Goal: Entertainment & Leisure: Consume media (video, audio)

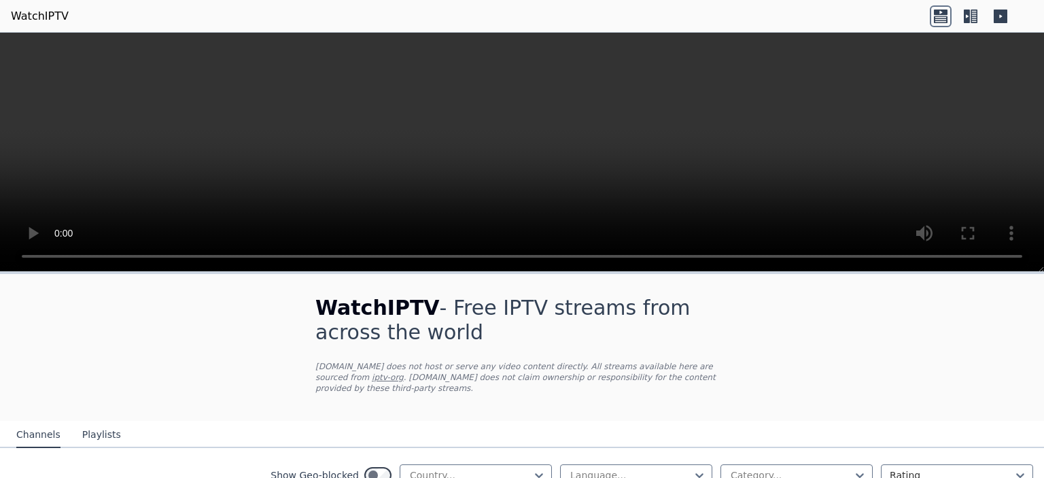
scroll to position [136, 0]
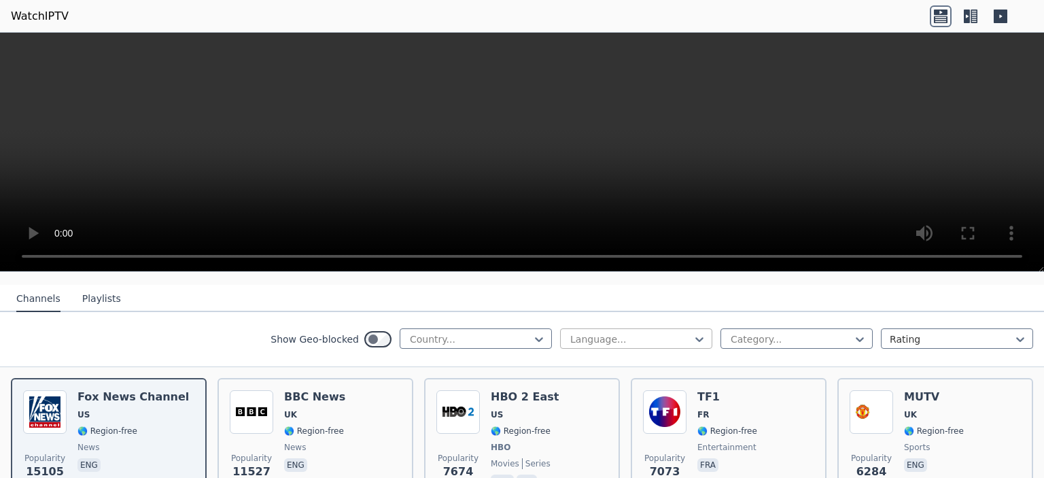
click at [629, 332] on div at bounding box center [631, 339] width 124 height 14
type input "******"
click at [593, 358] on div "Spanish" at bounding box center [636, 369] width 152 height 24
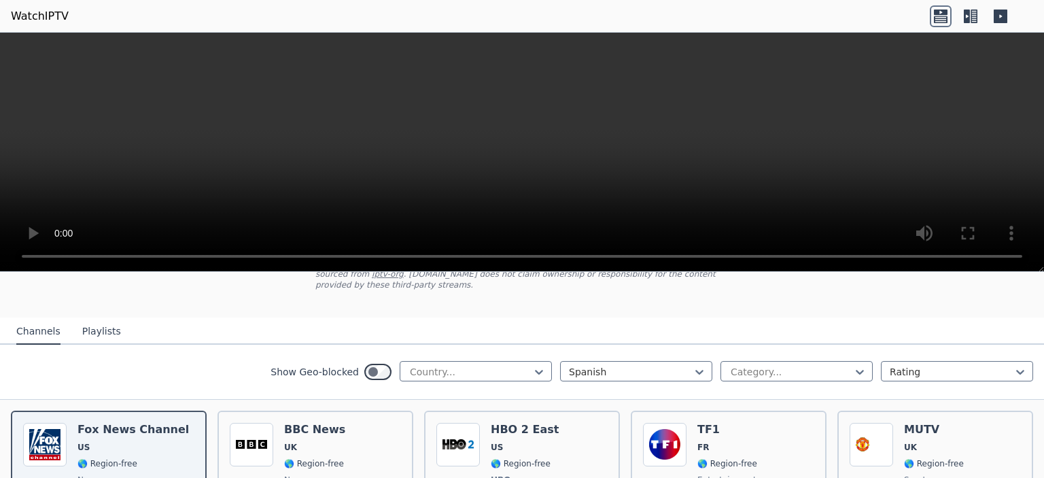
scroll to position [136, 0]
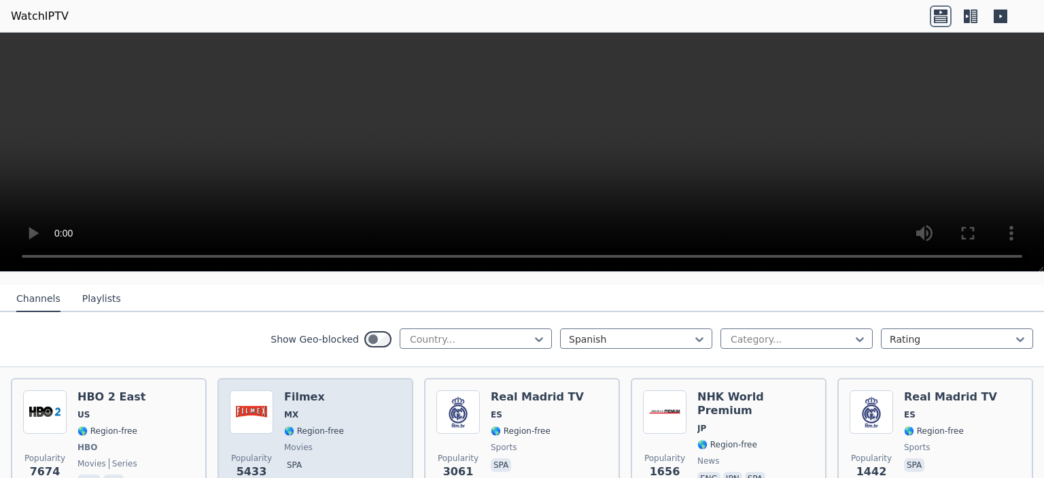
click at [362, 398] on div "Popularity 5433 Filmex MX 🌎 Region-free movies spa" at bounding box center [315, 440] width 171 height 101
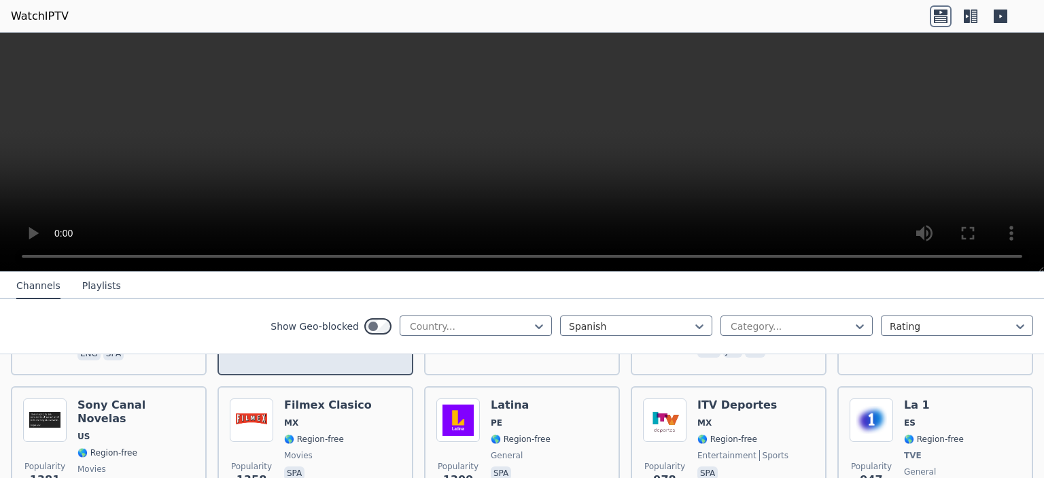
scroll to position [272, 0]
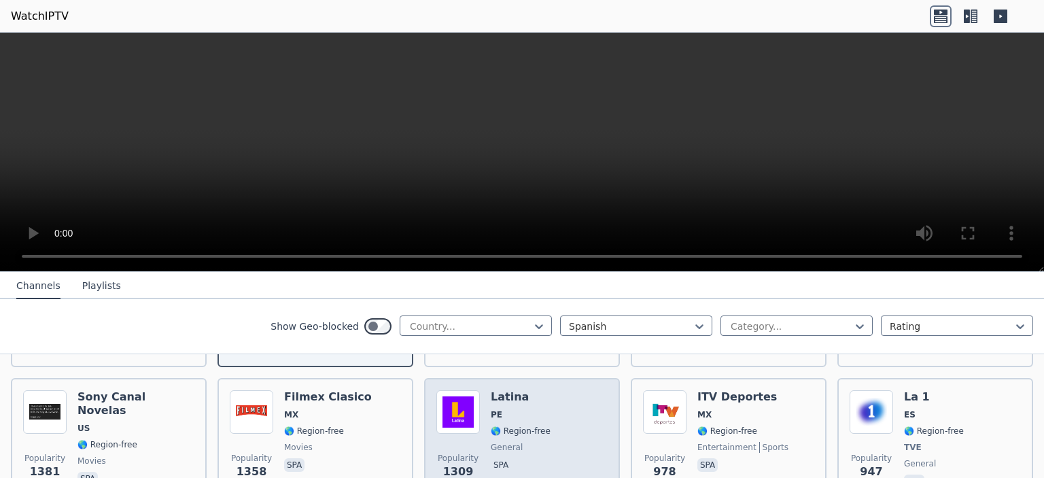
click at [533, 409] on span "PE" at bounding box center [521, 414] width 60 height 11
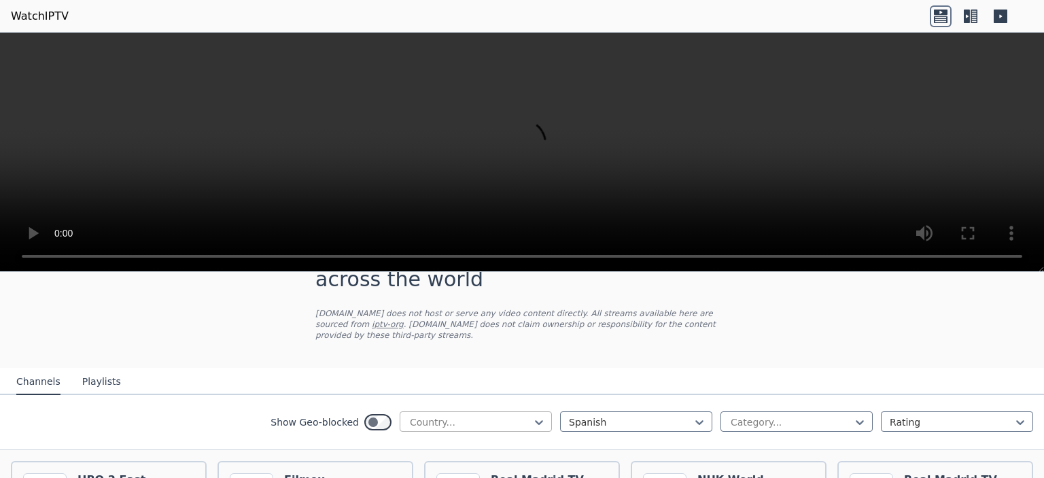
scroll to position [68, 0]
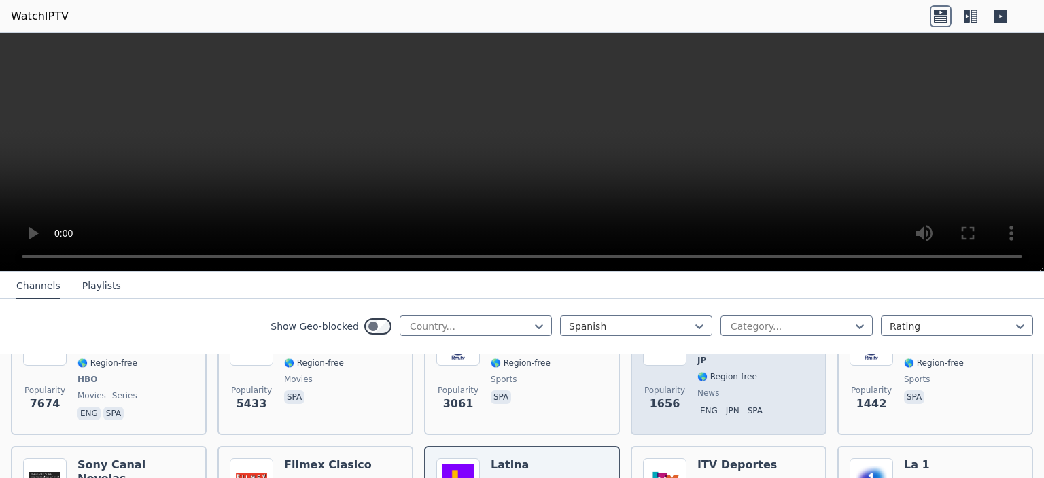
scroll to position [272, 0]
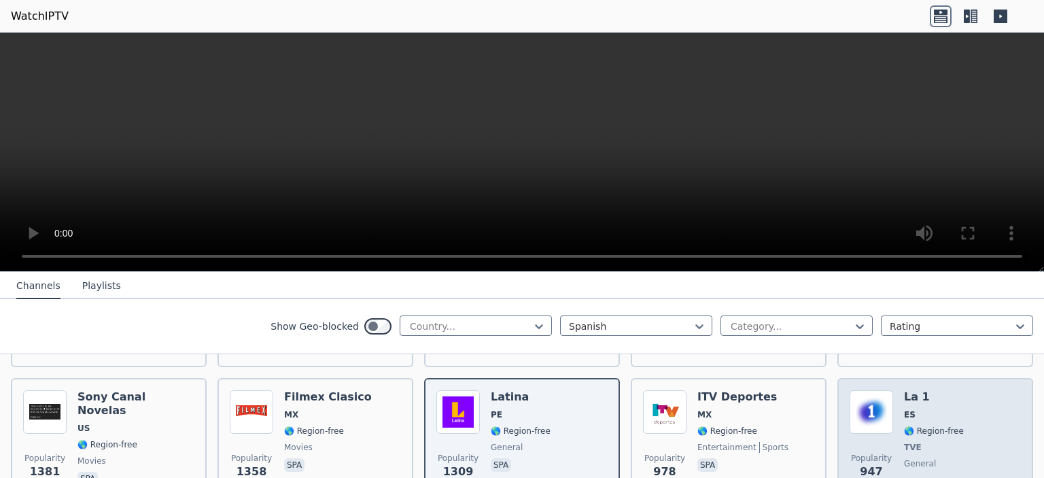
click at [926, 391] on div "La 1 ES 🌎 Region-free TVE general spa" at bounding box center [934, 440] width 60 height 101
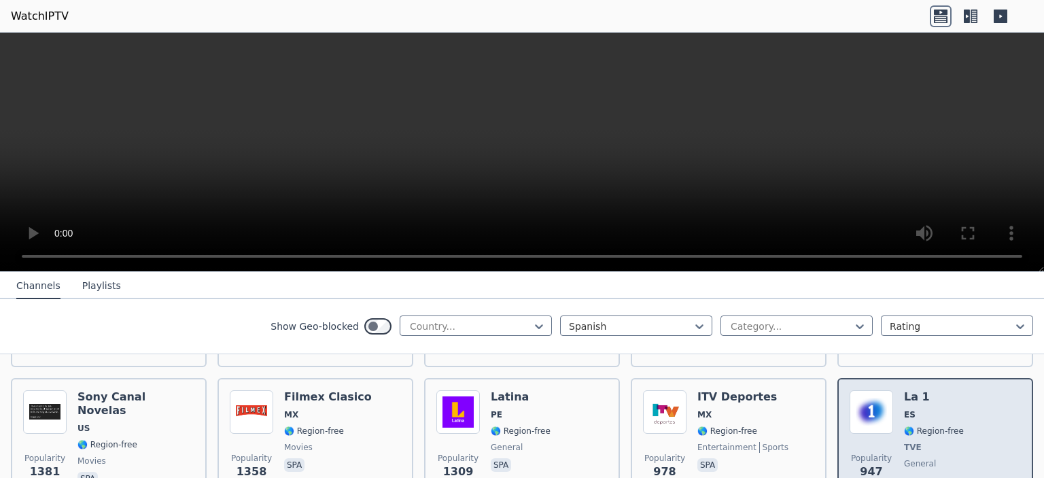
click at [946, 409] on div "La 1 ES 🌎 Region-free TVE general spa" at bounding box center [934, 440] width 60 height 101
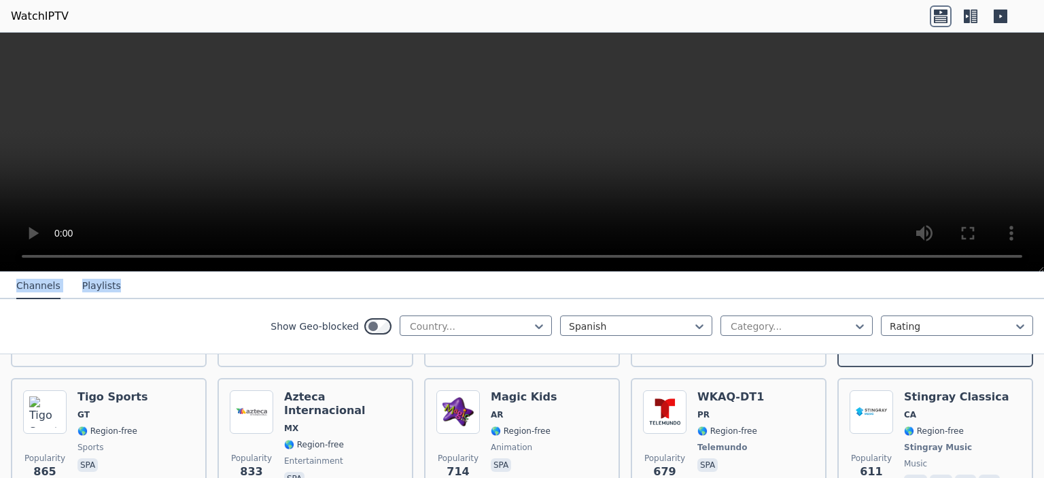
click at [856, 214] on div "WatchIPTV - Free IPTV streams from across the world [DOMAIN_NAME] does not host…" at bounding box center [522, 255] width 1044 height 445
drag, startPoint x: 146, startPoint y: 307, endPoint x: 150, endPoint y: 279, distance: 27.4
click at [146, 307] on div "Show Geo-blocked Country... Spanish Category... Rating" at bounding box center [522, 326] width 1044 height 55
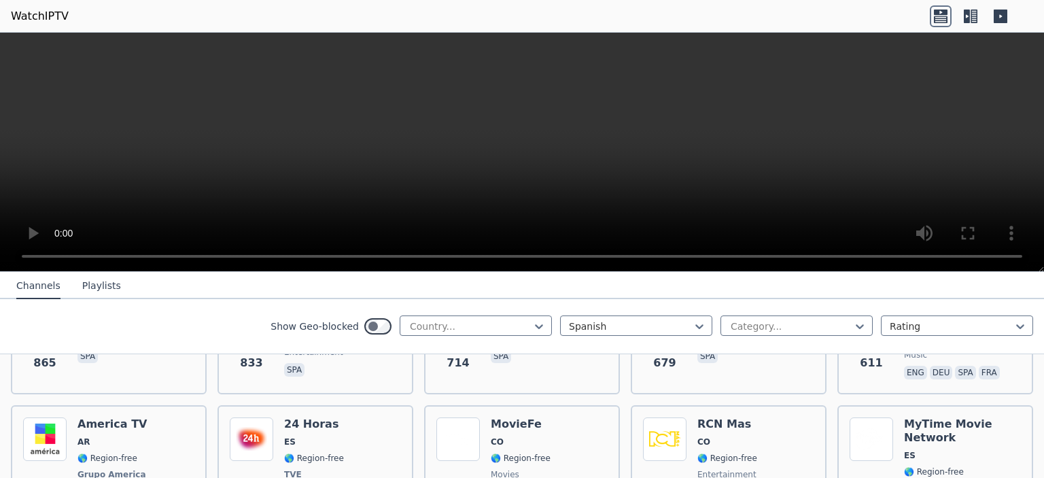
scroll to position [489, 0]
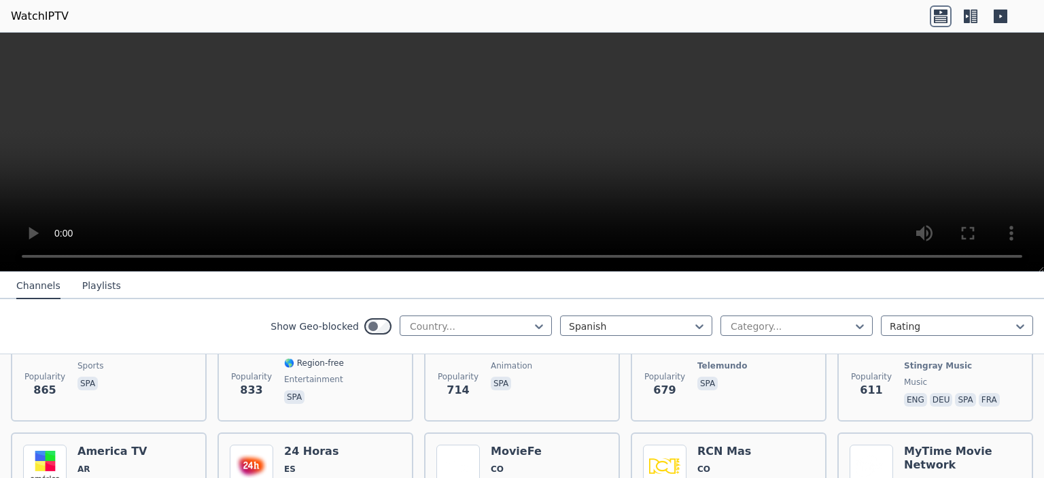
click at [973, 21] on icon at bounding box center [971, 16] width 22 height 22
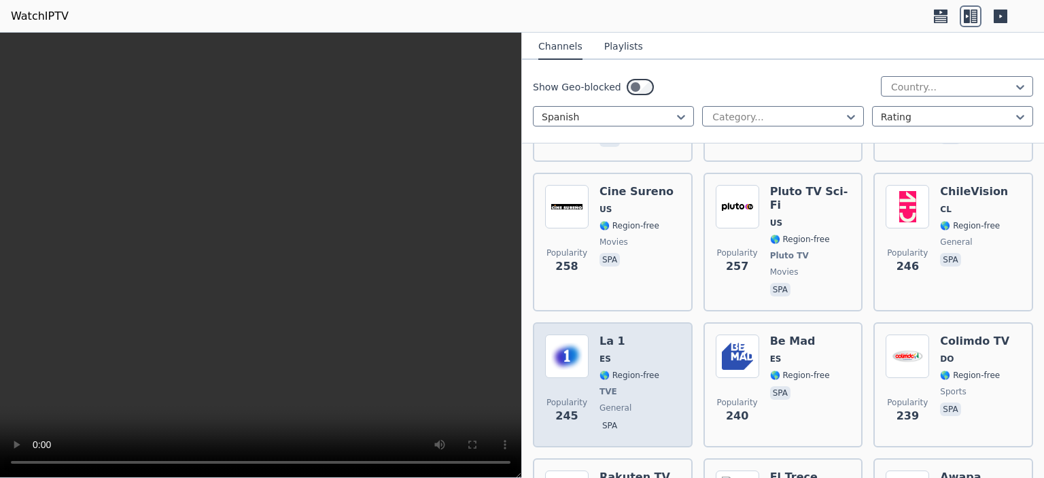
scroll to position [1373, 0]
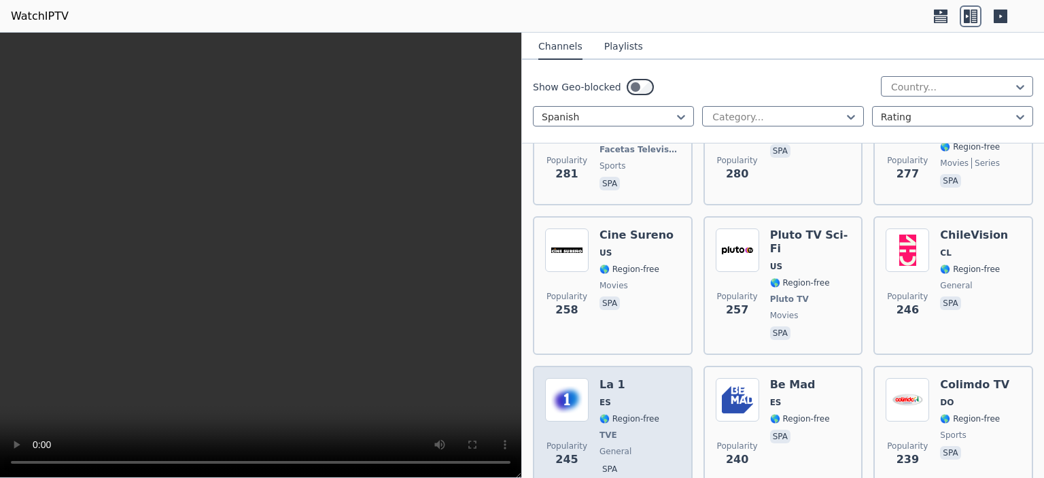
click at [582, 432] on span "Popularity 245" at bounding box center [566, 453] width 43 height 43
drag, startPoint x: 582, startPoint y: 402, endPoint x: 563, endPoint y: 404, distance: 18.6
click at [563, 451] on span "245" at bounding box center [566, 459] width 22 height 16
click at [567, 451] on span "245" at bounding box center [566, 459] width 22 height 16
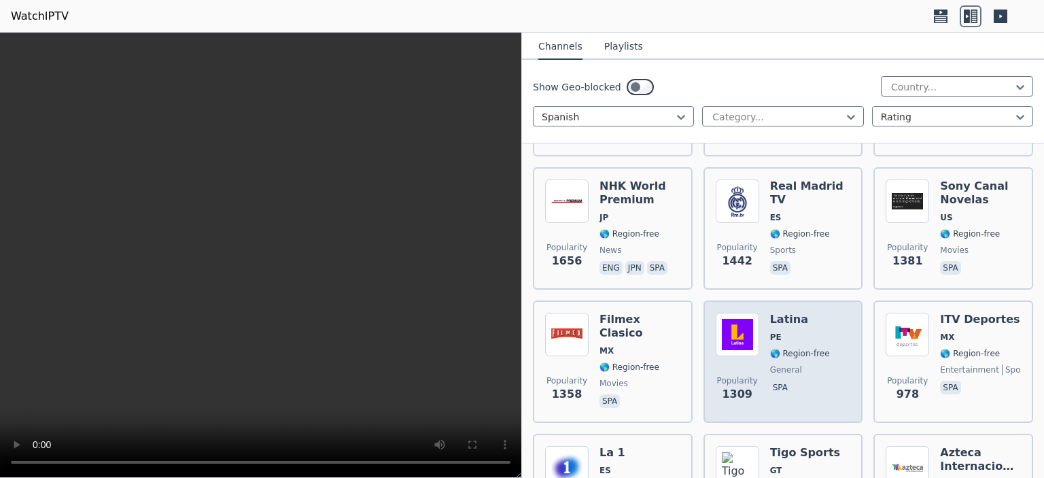
scroll to position [408, 0]
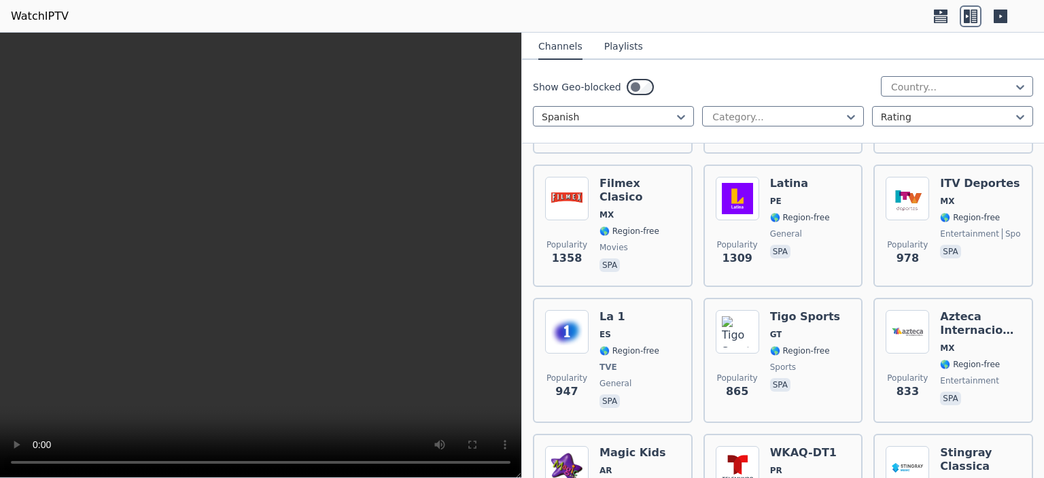
click at [1006, 14] on icon at bounding box center [1001, 17] width 14 height 14
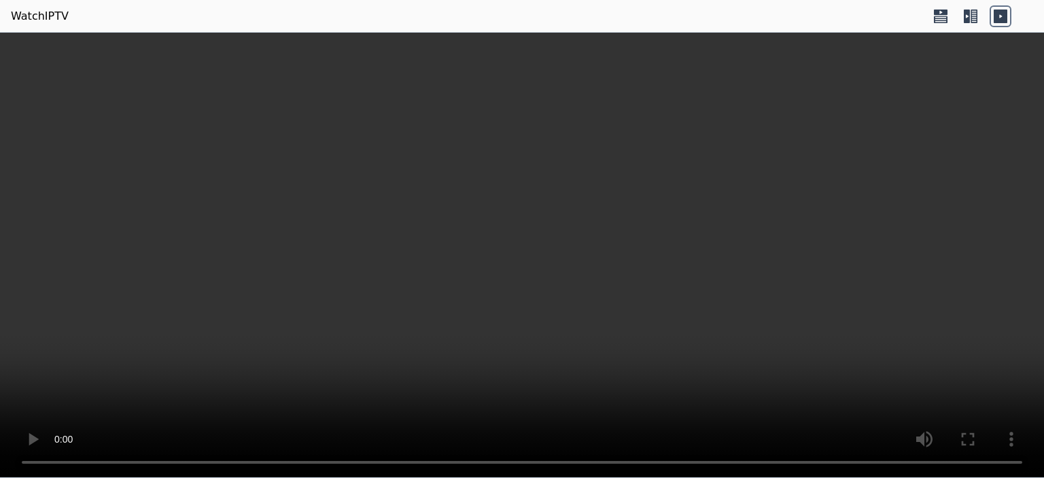
click at [995, 10] on icon at bounding box center [1001, 17] width 14 height 14
click at [968, 14] on icon at bounding box center [967, 17] width 6 height 14
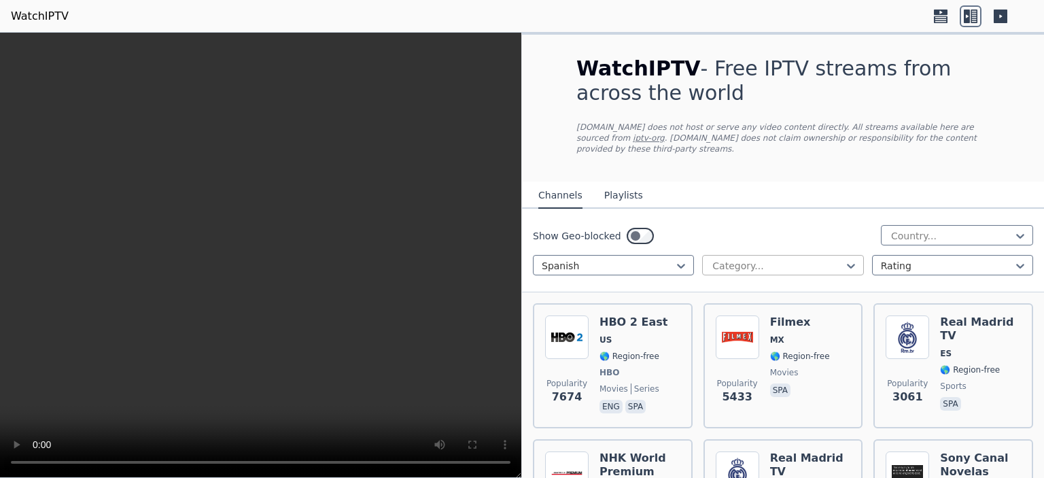
click at [731, 259] on div at bounding box center [777, 266] width 133 height 14
click at [734, 259] on div at bounding box center [777, 266] width 133 height 14
click at [610, 259] on div at bounding box center [608, 266] width 133 height 14
type input "***"
click at [593, 284] on div "Turkish" at bounding box center [613, 295] width 161 height 24
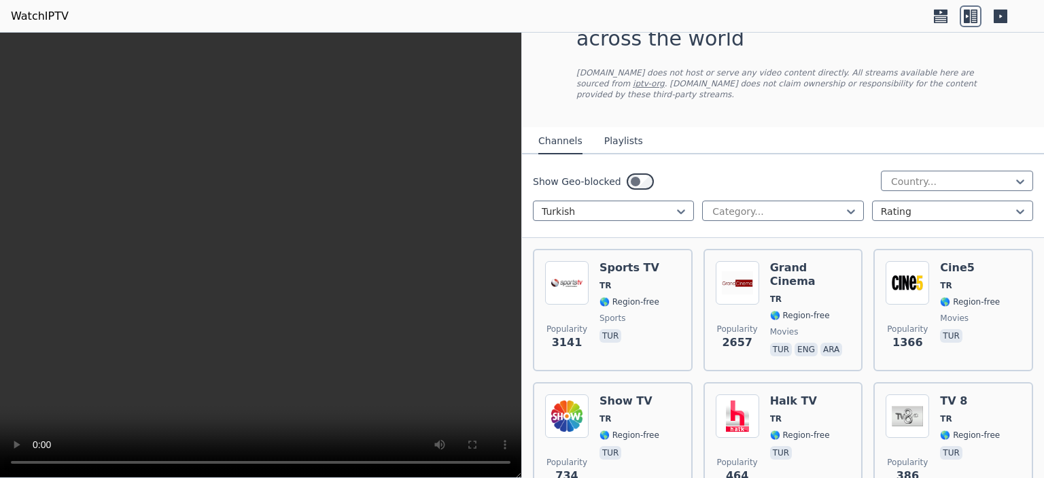
scroll to position [68, 0]
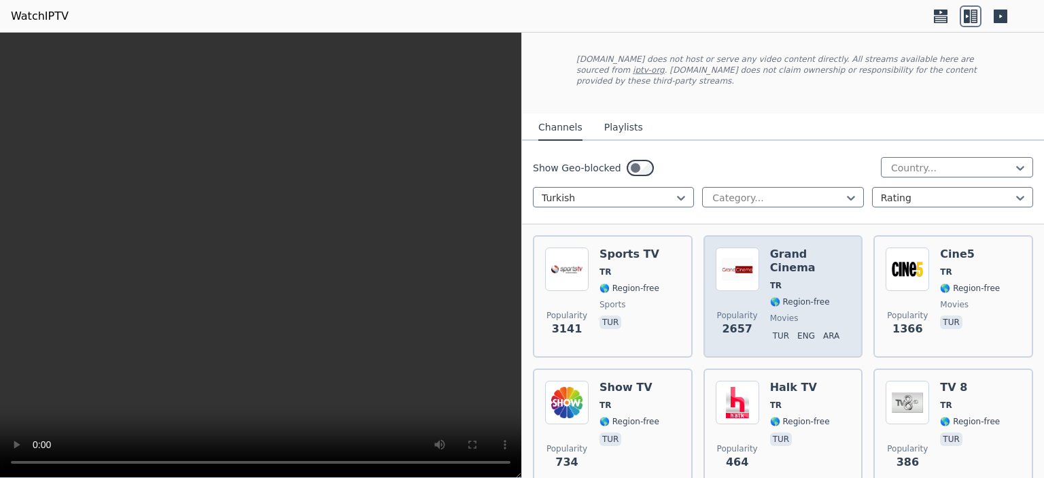
click at [795, 280] on span "TR" at bounding box center [810, 285] width 81 height 11
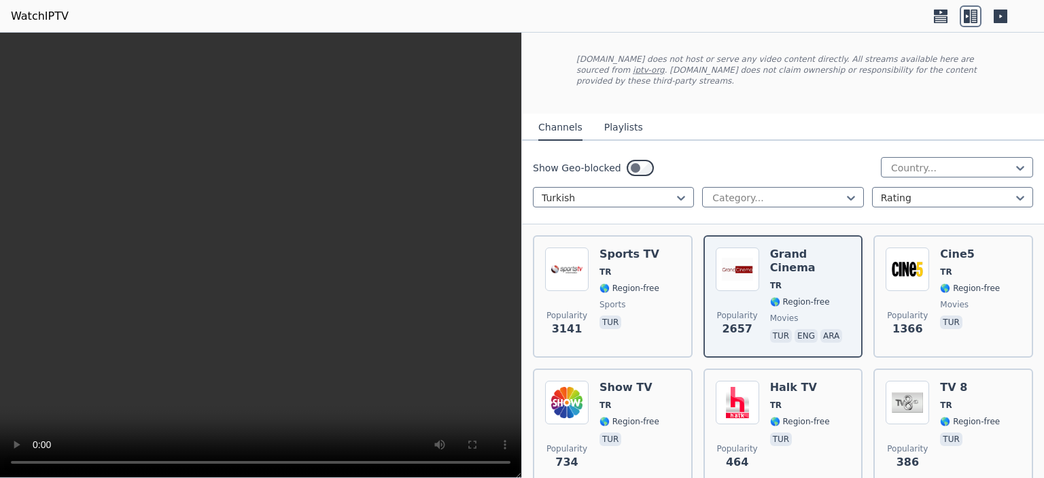
click at [737, 125] on nav "Channels Playlists" at bounding box center [783, 127] width 522 height 27
click at [603, 187] on div "Turkish" at bounding box center [613, 197] width 161 height 20
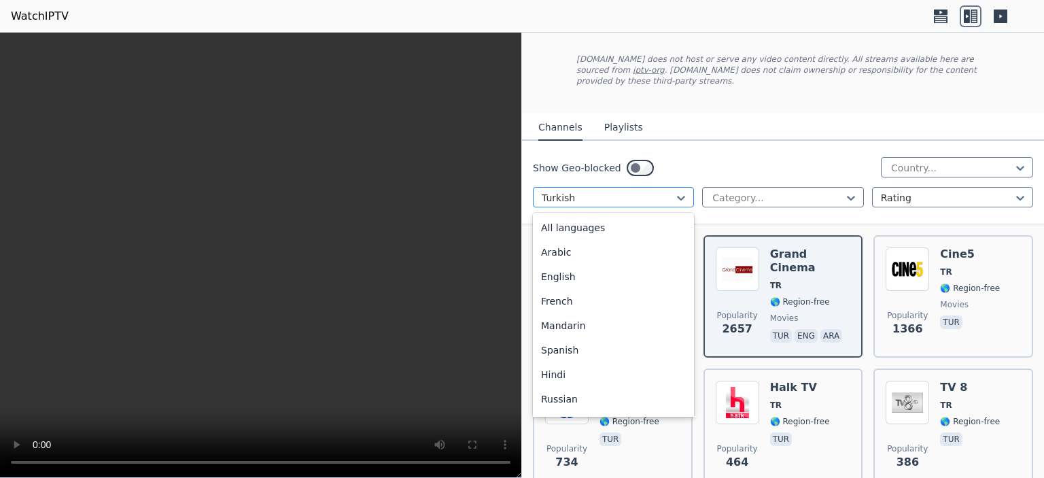
scroll to position [174, 0]
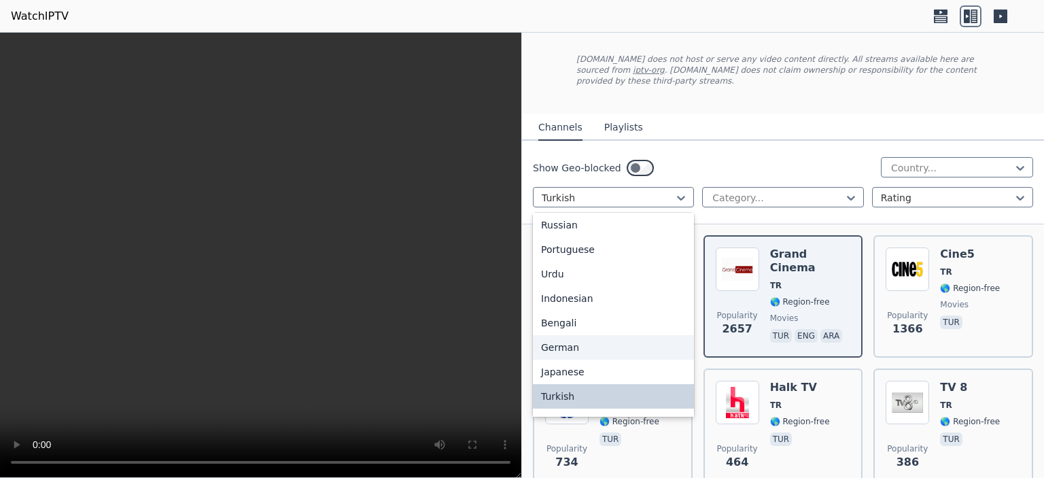
click at [574, 335] on div "German" at bounding box center [613, 347] width 161 height 24
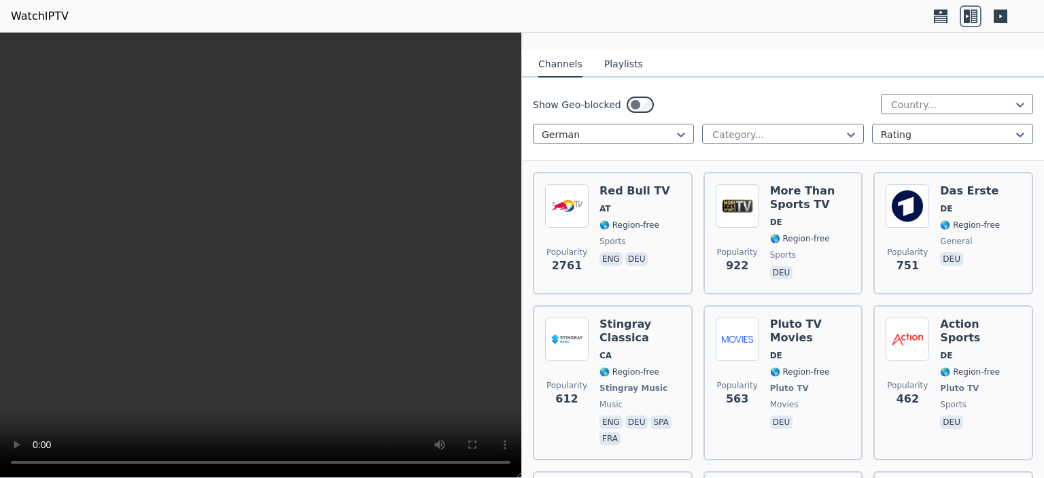
scroll to position [136, 0]
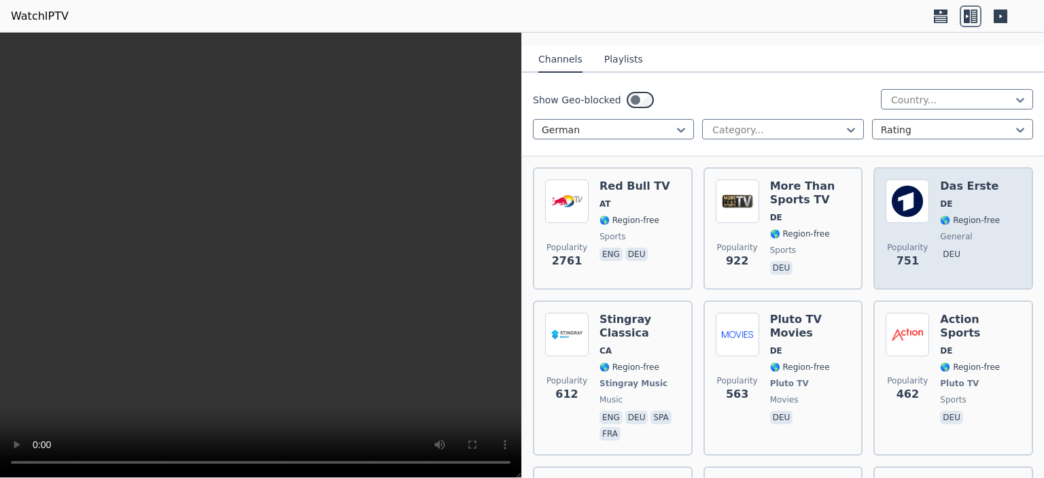
click at [977, 180] on h6 "Das Erste" at bounding box center [970, 186] width 60 height 14
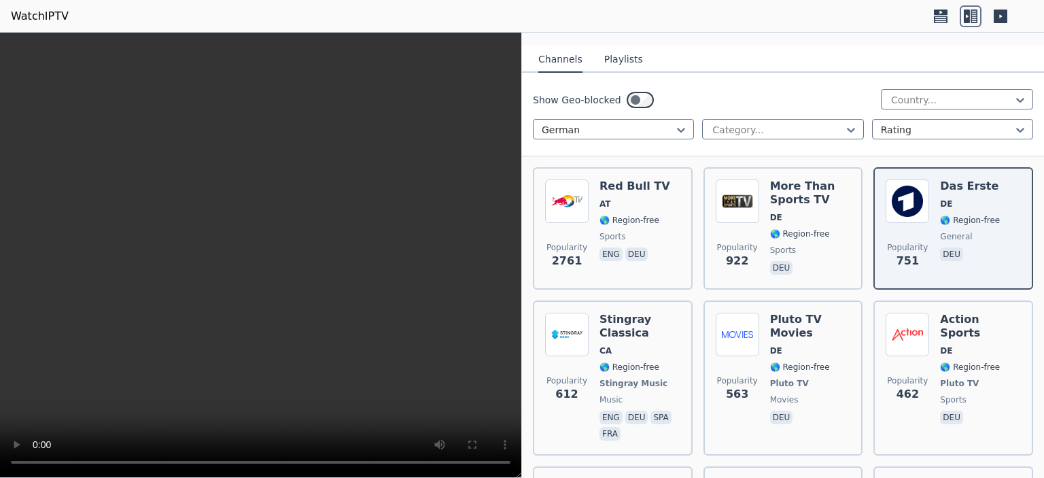
scroll to position [204, 0]
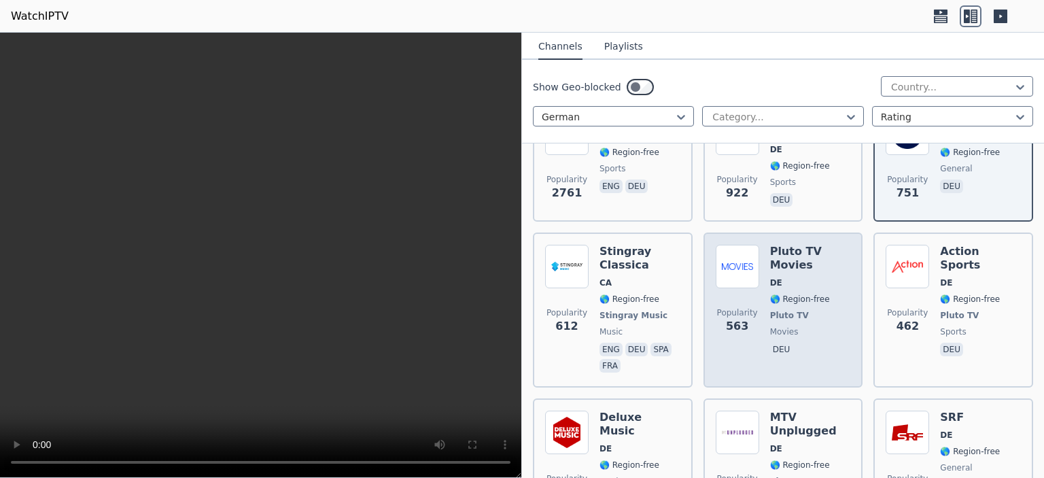
click at [828, 258] on h6 "Pluto TV Movies" at bounding box center [810, 258] width 81 height 27
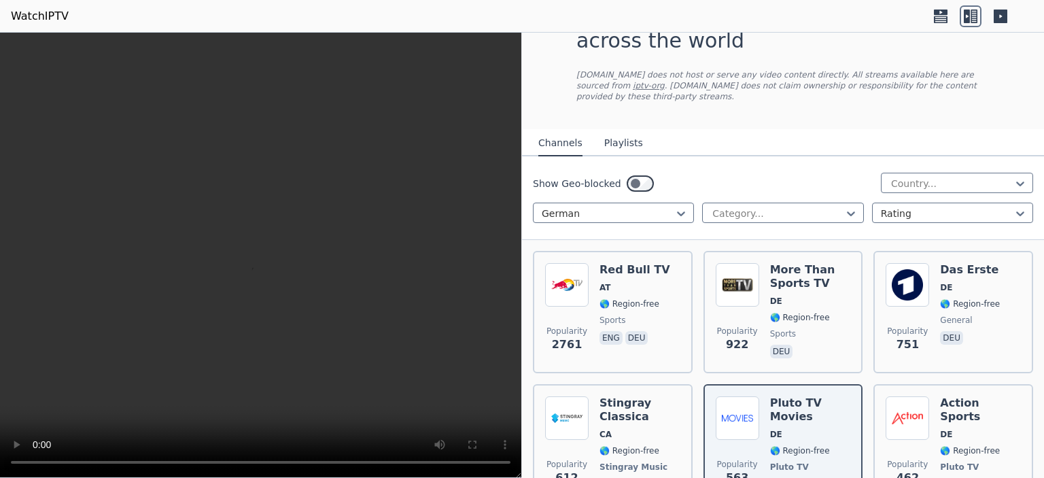
scroll to position [68, 0]
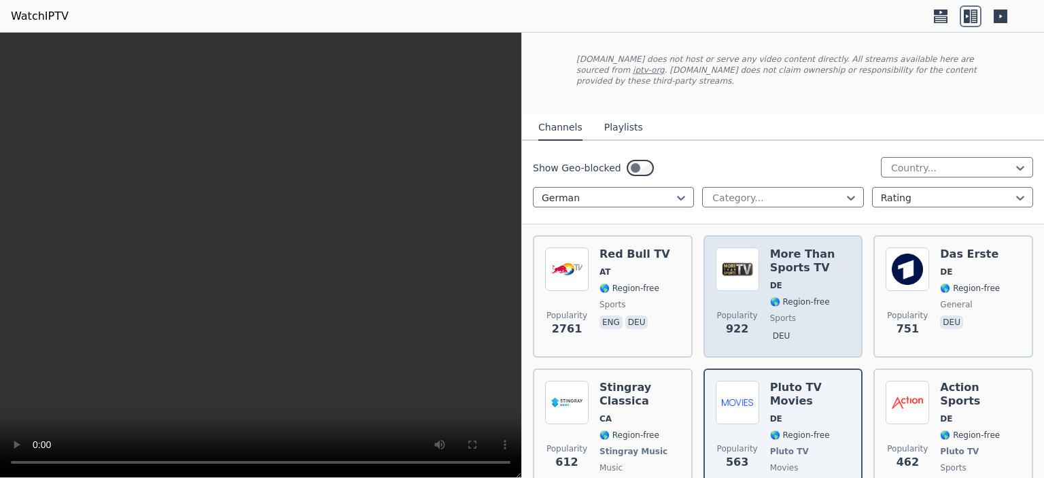
click at [826, 266] on div "More Than Sports TV DE 🌎 Region-free sports deu" at bounding box center [810, 296] width 81 height 98
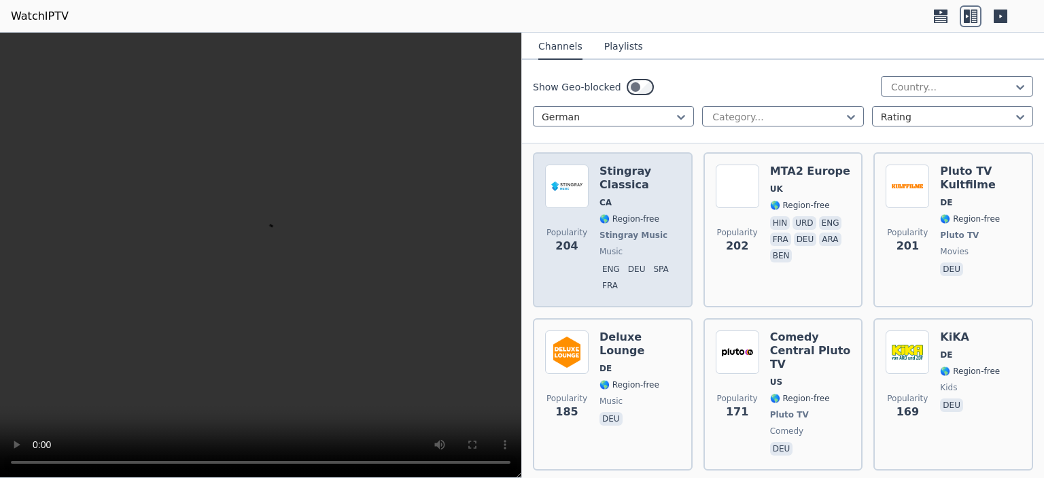
scroll to position [748, 0]
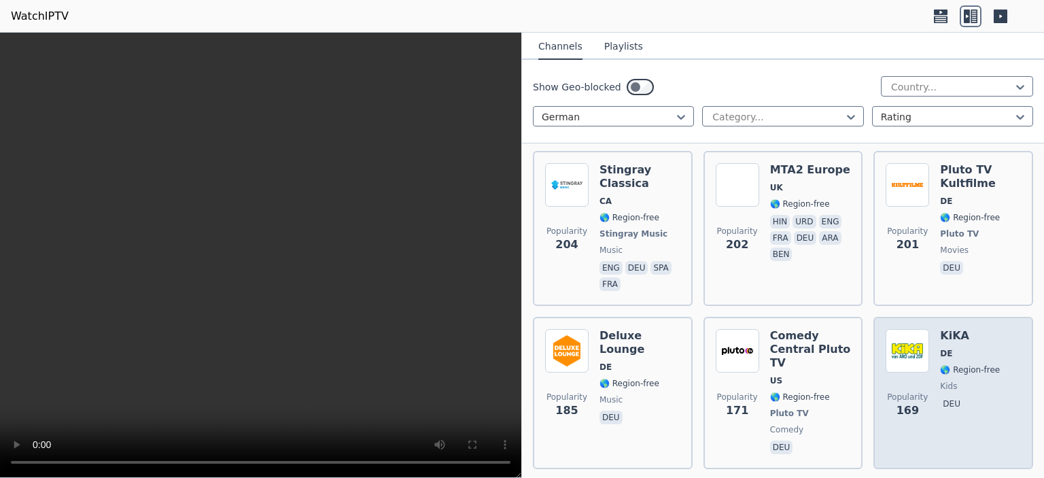
click at [916, 406] on span "Popularity 169" at bounding box center [907, 404] width 43 height 43
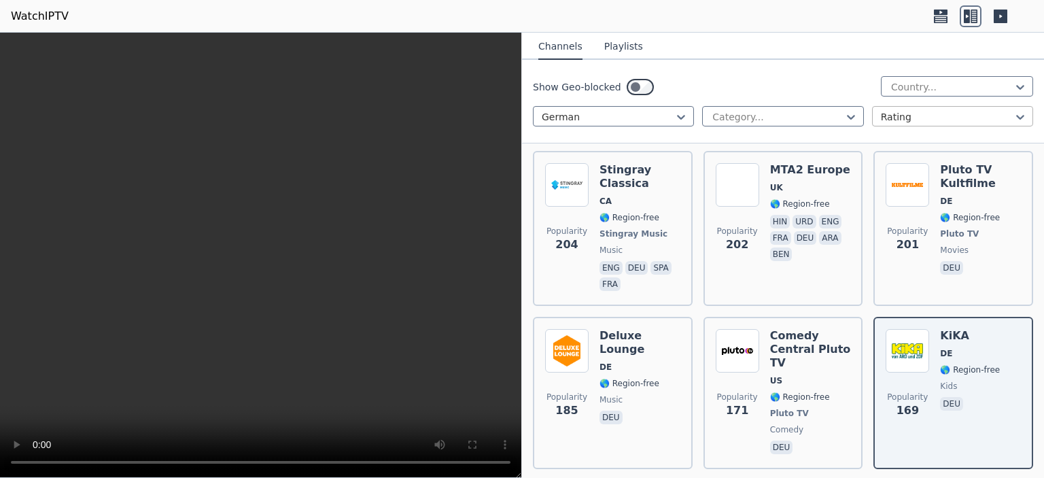
click at [881, 115] on div at bounding box center [947, 117] width 133 height 14
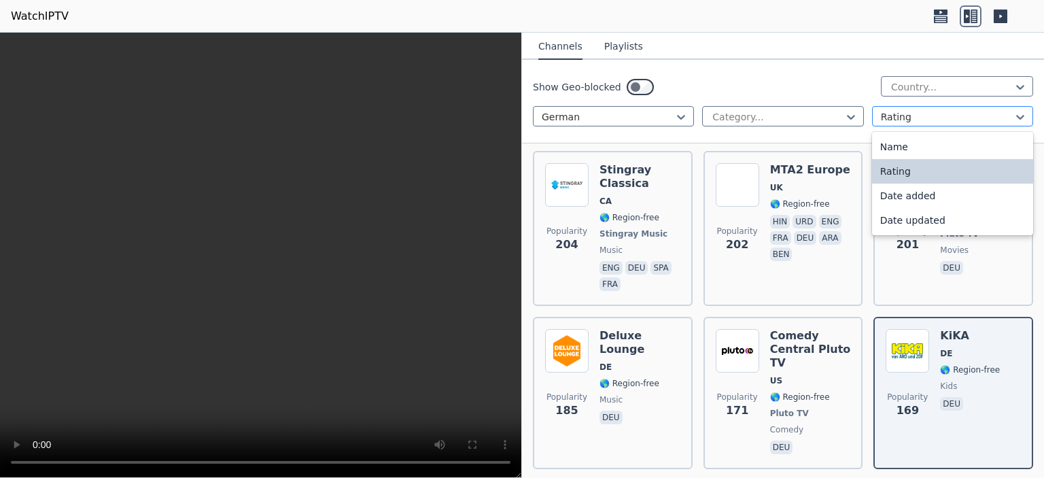
click at [881, 110] on div at bounding box center [947, 117] width 133 height 14
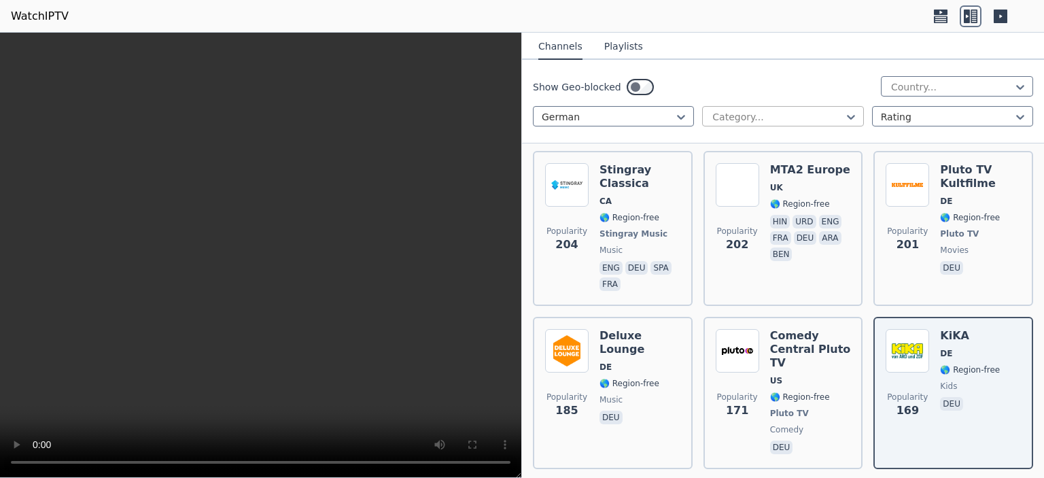
click at [786, 111] on div at bounding box center [777, 117] width 133 height 14
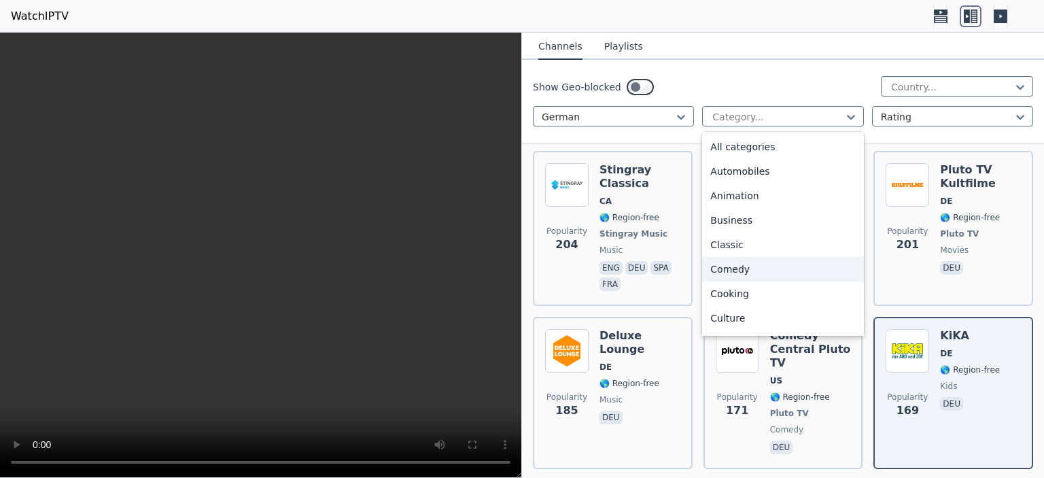
scroll to position [68, 0]
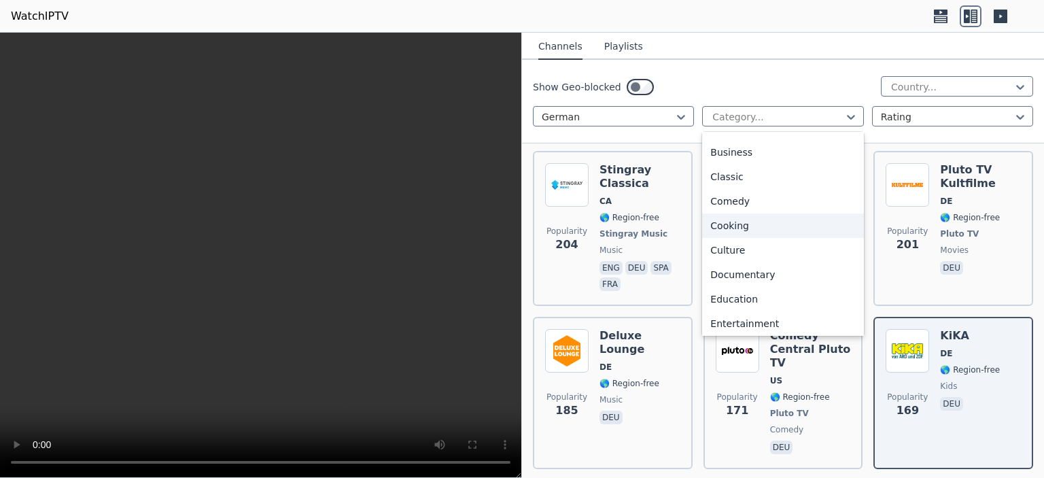
click at [742, 226] on div "Cooking" at bounding box center [782, 225] width 161 height 24
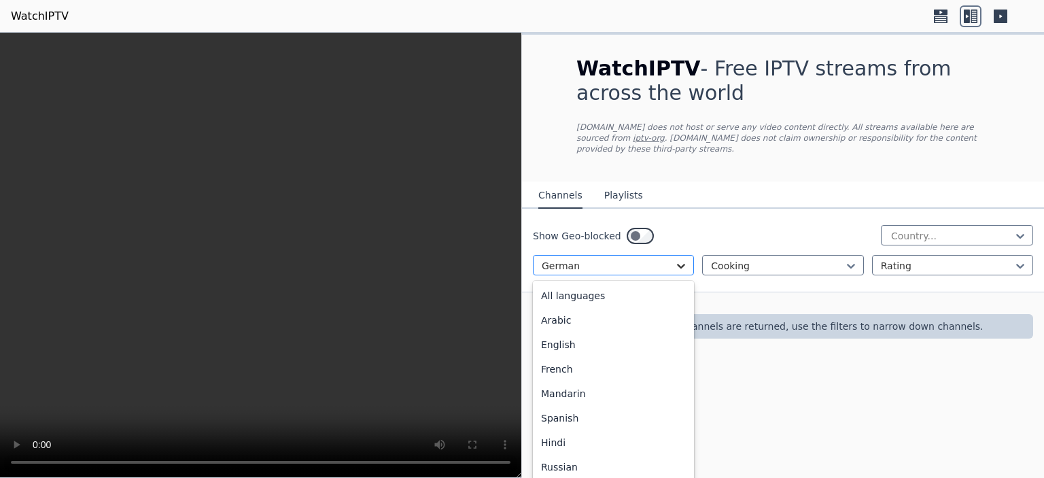
click at [677, 259] on icon at bounding box center [681, 266] width 14 height 14
click at [616, 287] on div "All languages" at bounding box center [613, 295] width 161 height 24
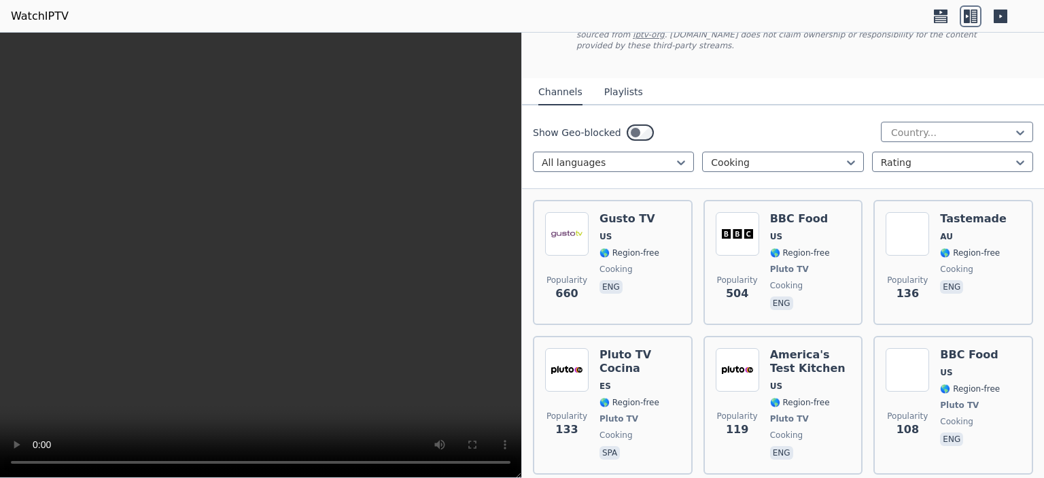
scroll to position [136, 0]
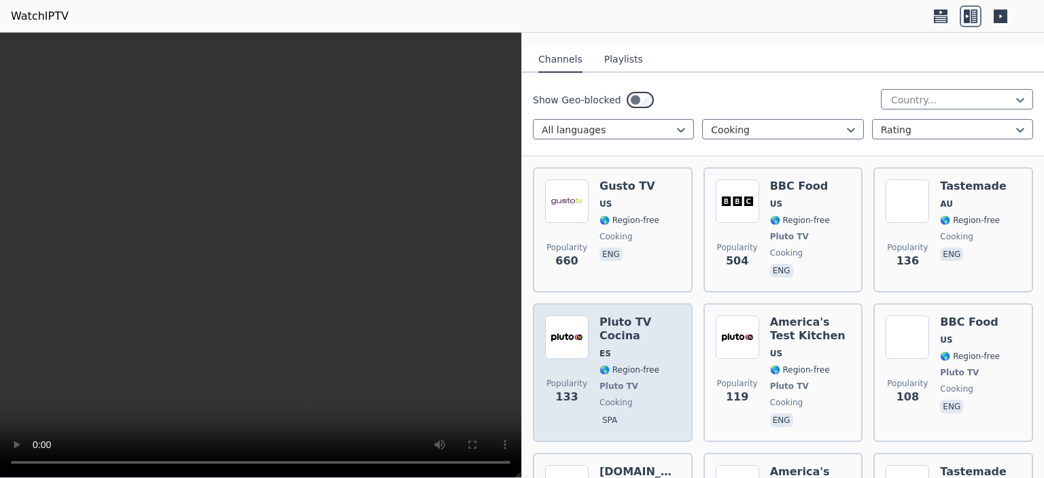
click at [667, 329] on h6 "Pluto TV Cocina" at bounding box center [639, 328] width 81 height 27
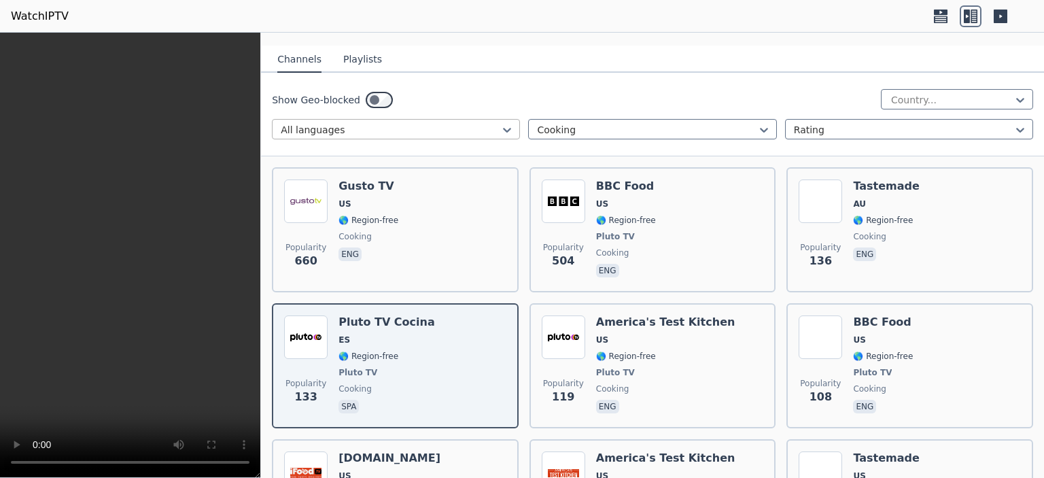
click at [454, 123] on div at bounding box center [391, 130] width 220 height 14
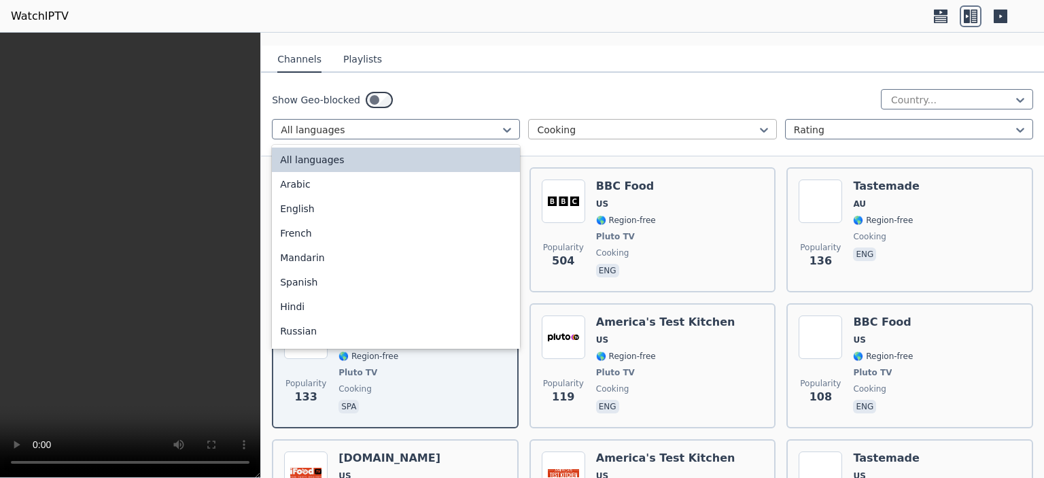
click at [575, 123] on div at bounding box center [647, 130] width 220 height 14
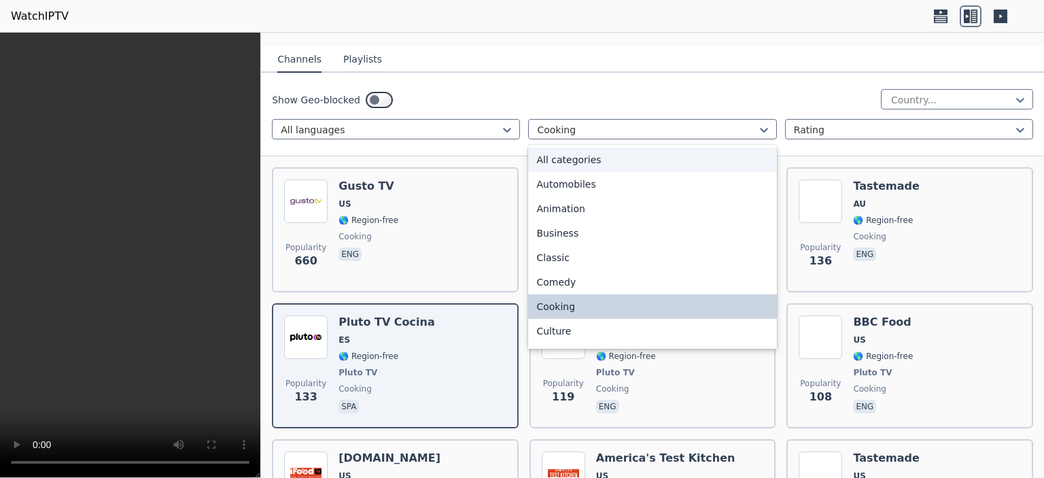
click at [584, 152] on div "All categories" at bounding box center [652, 159] width 248 height 24
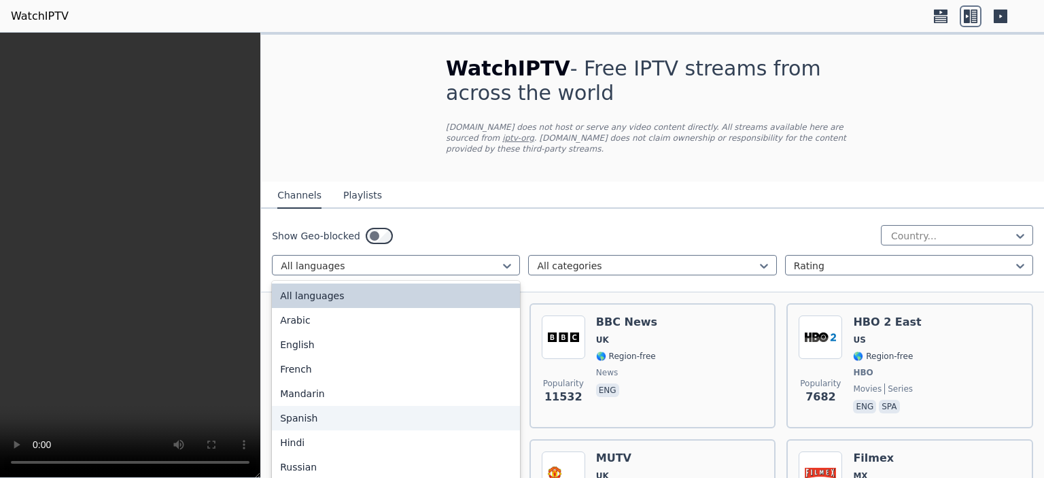
click at [309, 411] on div "Spanish" at bounding box center [396, 418] width 248 height 24
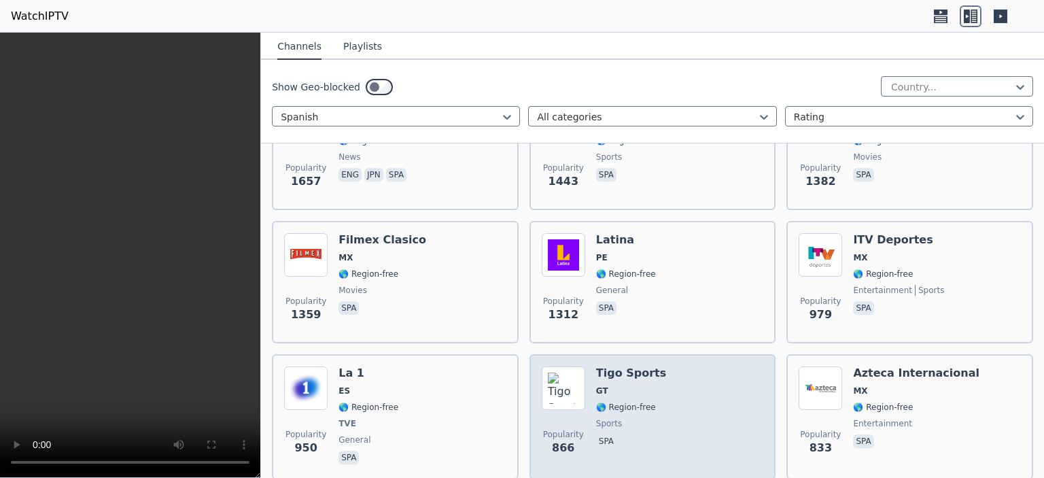
scroll to position [408, 0]
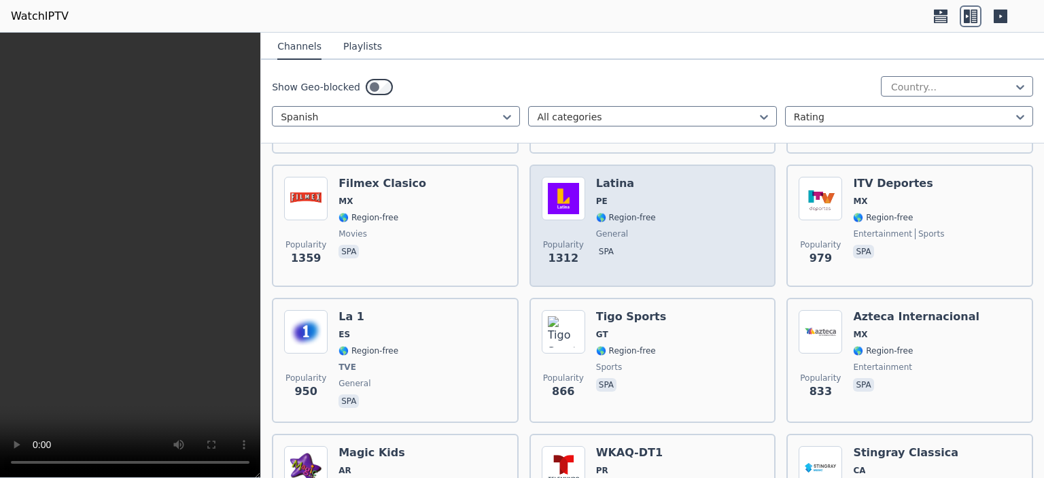
click at [661, 237] on div "Popularity 1312 Latina PE 🌎 Region-free general spa" at bounding box center [653, 226] width 222 height 98
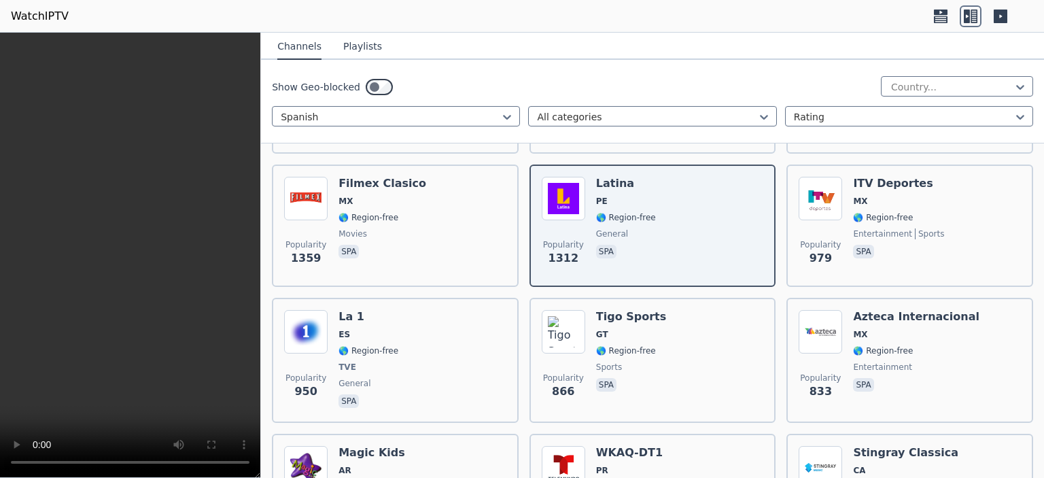
click at [946, 16] on icon at bounding box center [941, 16] width 22 height 22
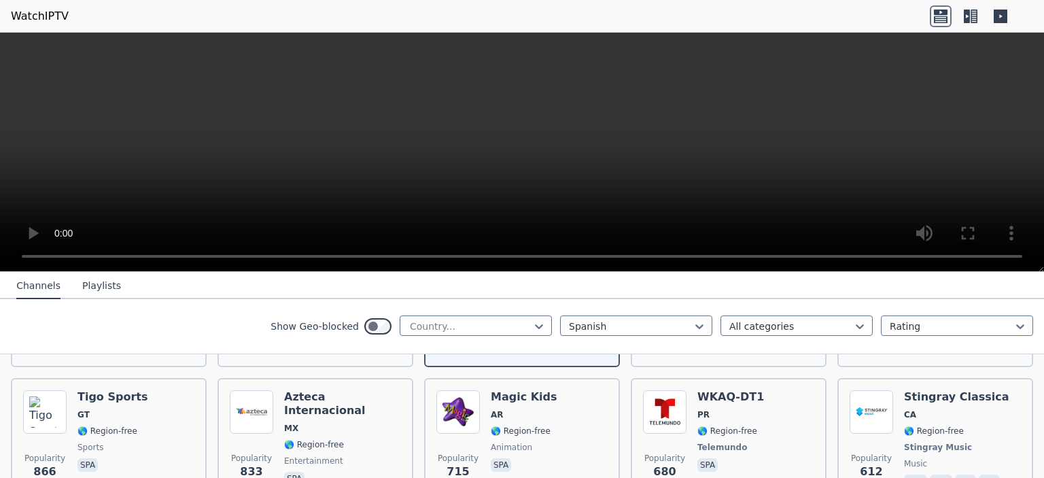
drag, startPoint x: 946, startPoint y: 16, endPoint x: 1012, endPoint y: 17, distance: 65.9
click at [1013, 17] on div at bounding box center [981, 16] width 103 height 22
click at [1005, 16] on icon at bounding box center [1001, 17] width 14 height 14
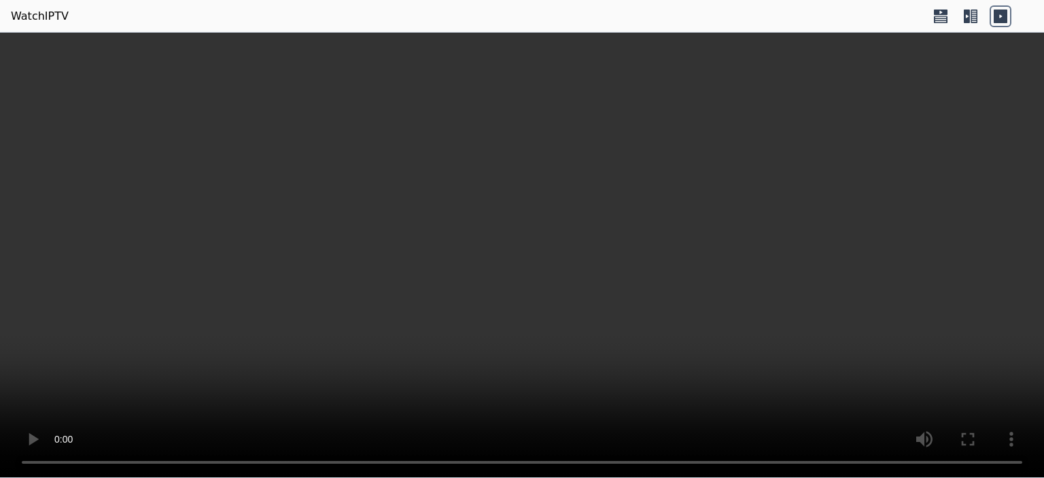
click at [976, 12] on icon at bounding box center [974, 17] width 7 height 14
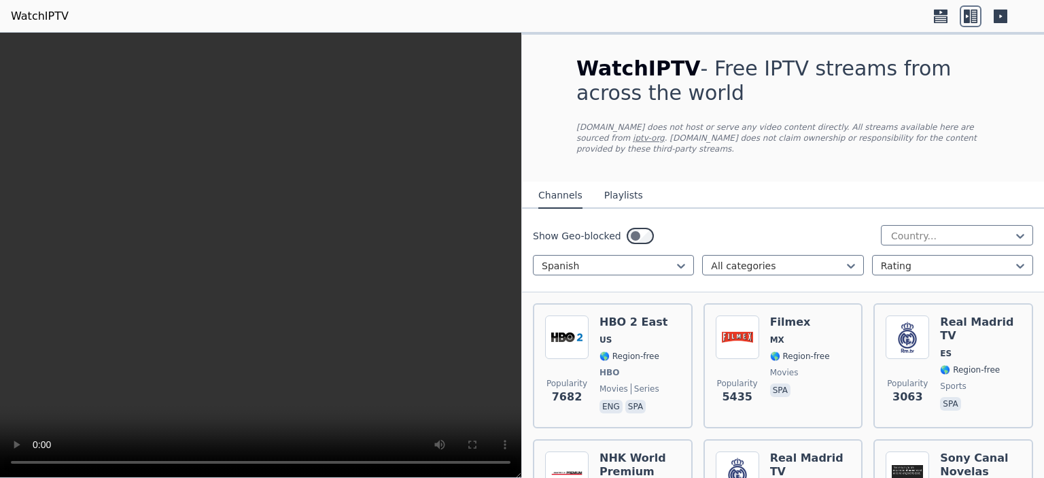
click at [1002, 12] on icon at bounding box center [1001, 17] width 14 height 14
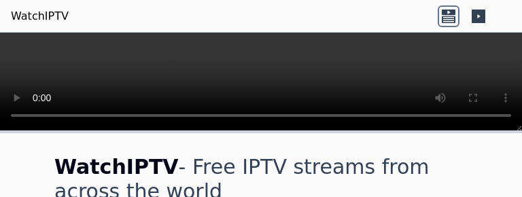
click at [477, 17] on icon at bounding box center [479, 16] width 22 height 22
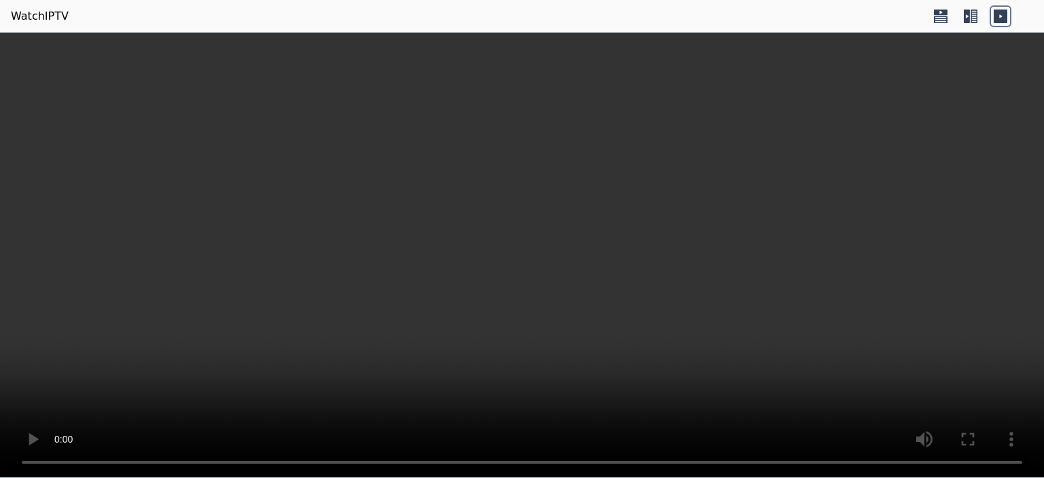
click at [521, 17] on icon at bounding box center [971, 16] width 22 height 22
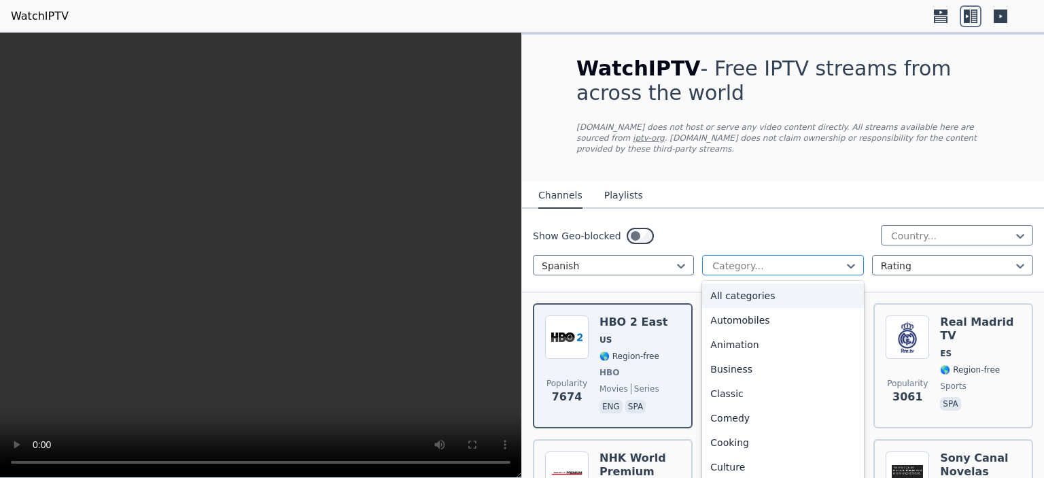
click at [521, 196] on div at bounding box center [777, 266] width 133 height 14
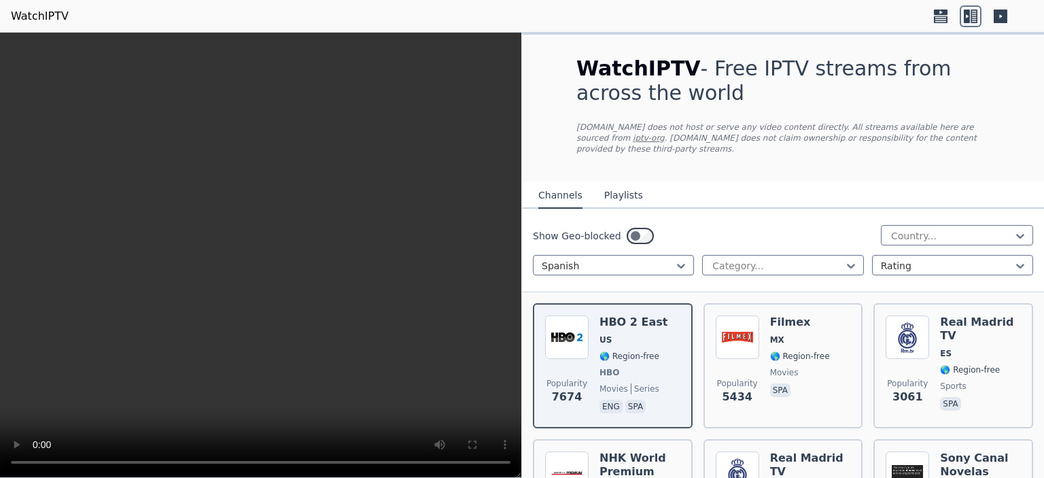
click at [521, 196] on div "Show Geo-blocked Country..." at bounding box center [783, 236] width 500 height 22
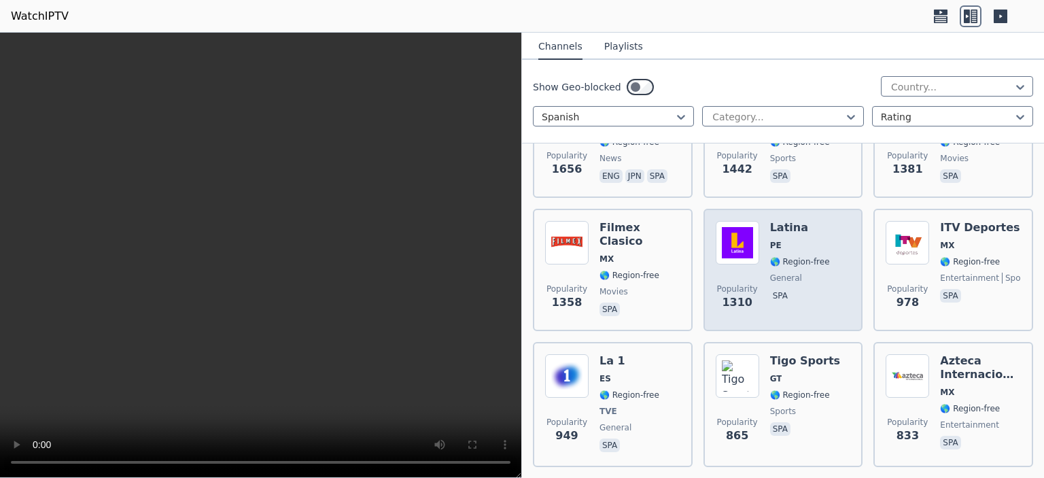
scroll to position [340, 0]
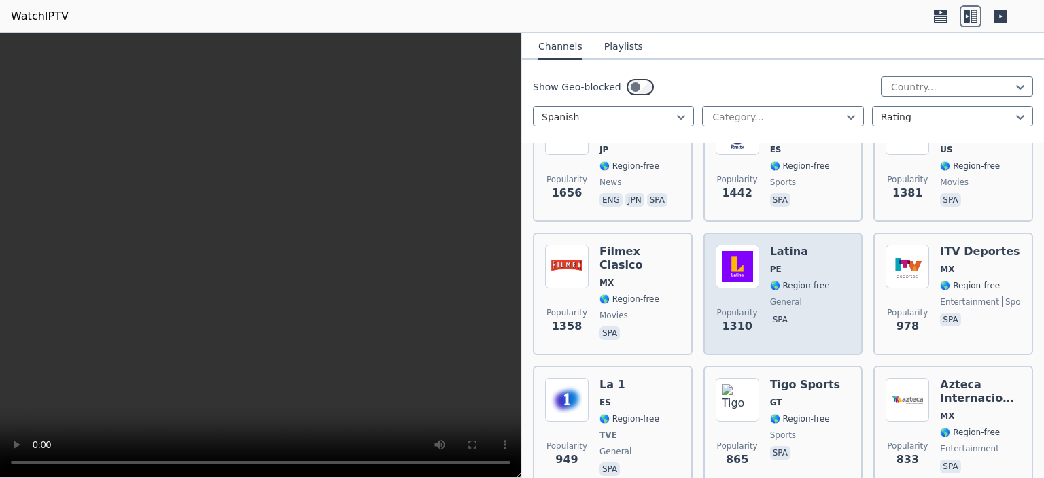
click at [521, 196] on div "Popularity 1310 Latina PE 🌎 Region-free general spa" at bounding box center [783, 294] width 135 height 98
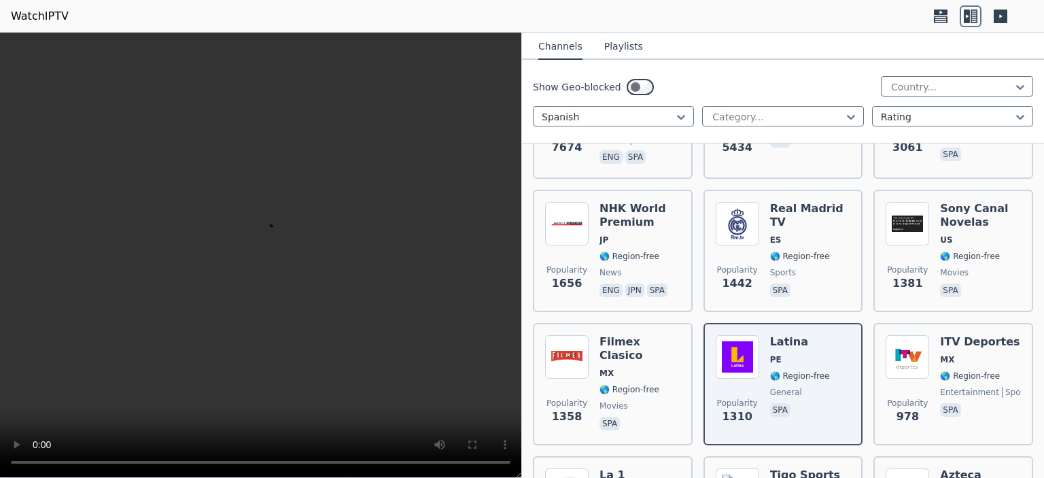
scroll to position [272, 0]
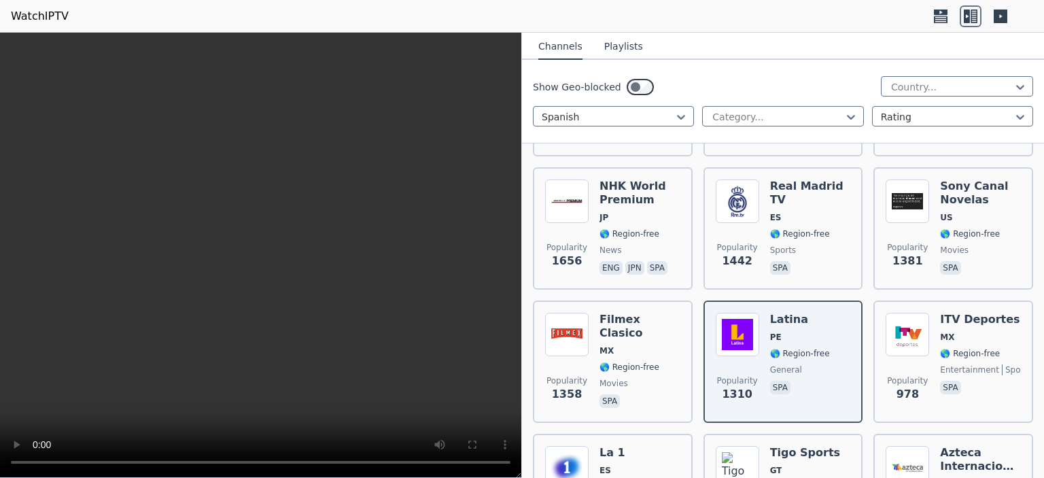
click at [232, 196] on video at bounding box center [260, 255] width 521 height 445
click at [230, 196] on video at bounding box center [260, 255] width 521 height 445
